Goal: Information Seeking & Learning: Learn about a topic

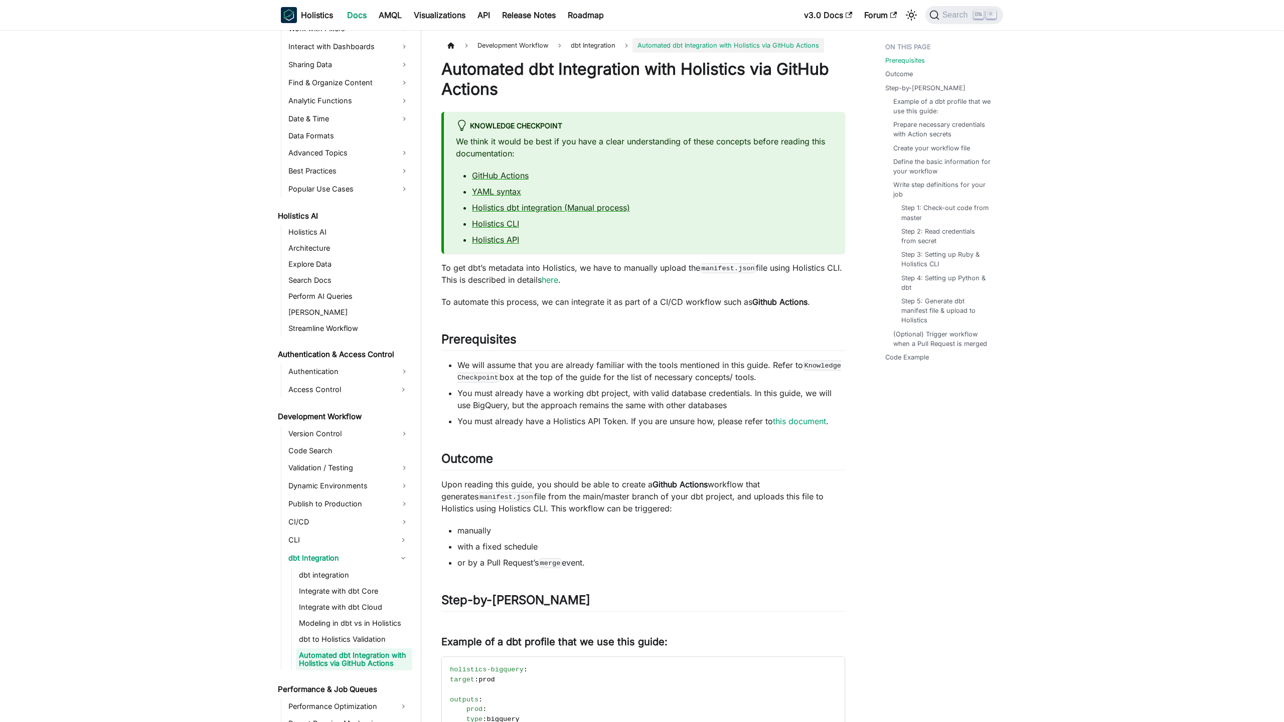
scroll to position [425, 0]
